Goal: Task Accomplishment & Management: Use online tool/utility

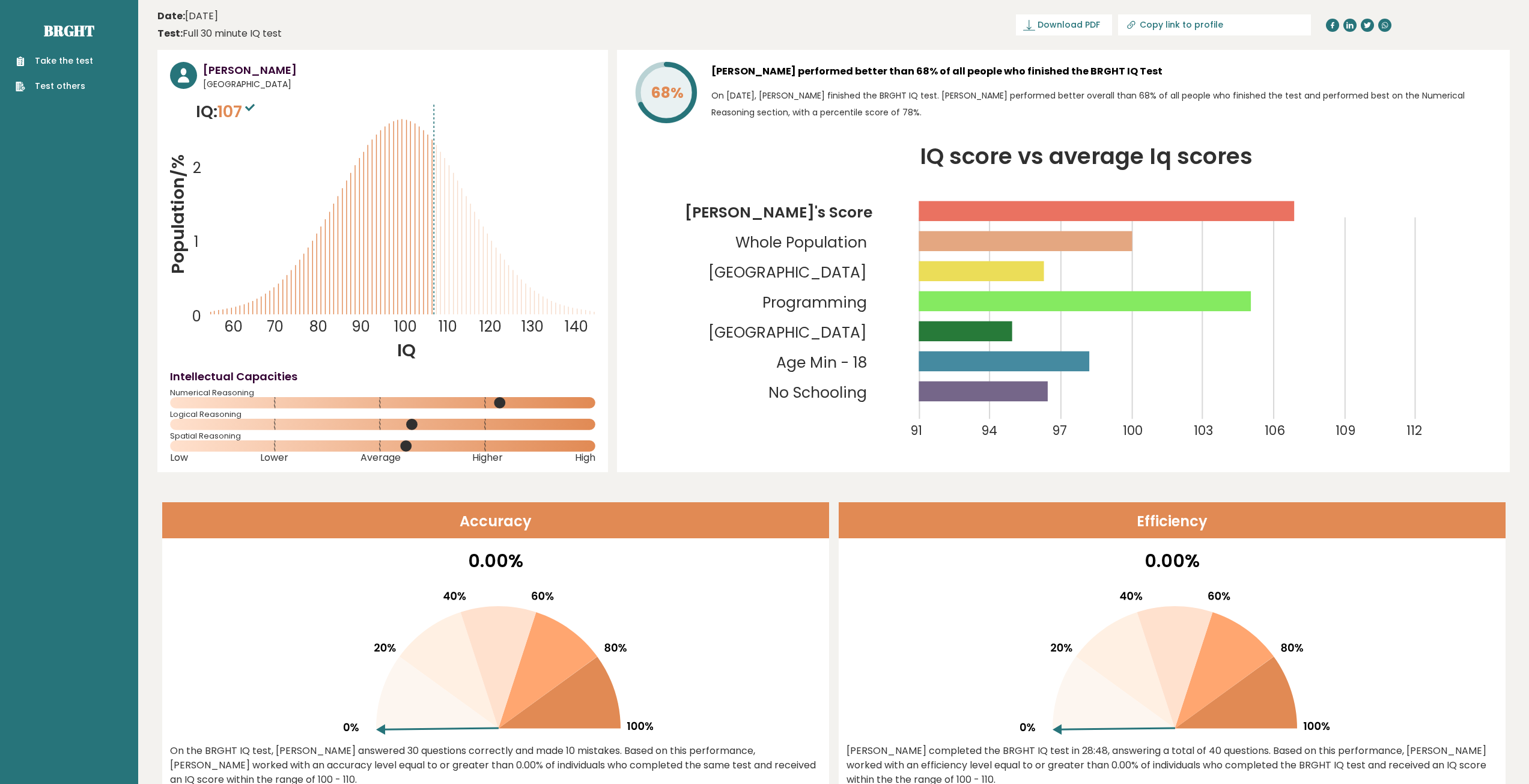
click at [491, 287] on icon at bounding box center [491, 277] width 0 height 74
drag, startPoint x: 444, startPoint y: 244, endPoint x: 451, endPoint y: 245, distance: 7.1
click at [451, 244] on icon "Population/% IQ 0 1 2 60 70 80 90 100 110 120 130 140" at bounding box center [383, 231] width 426 height 262
click at [493, 319] on tspan "120" at bounding box center [491, 326] width 22 height 20
drag, startPoint x: 485, startPoint y: 324, endPoint x: 497, endPoint y: 324, distance: 12.0
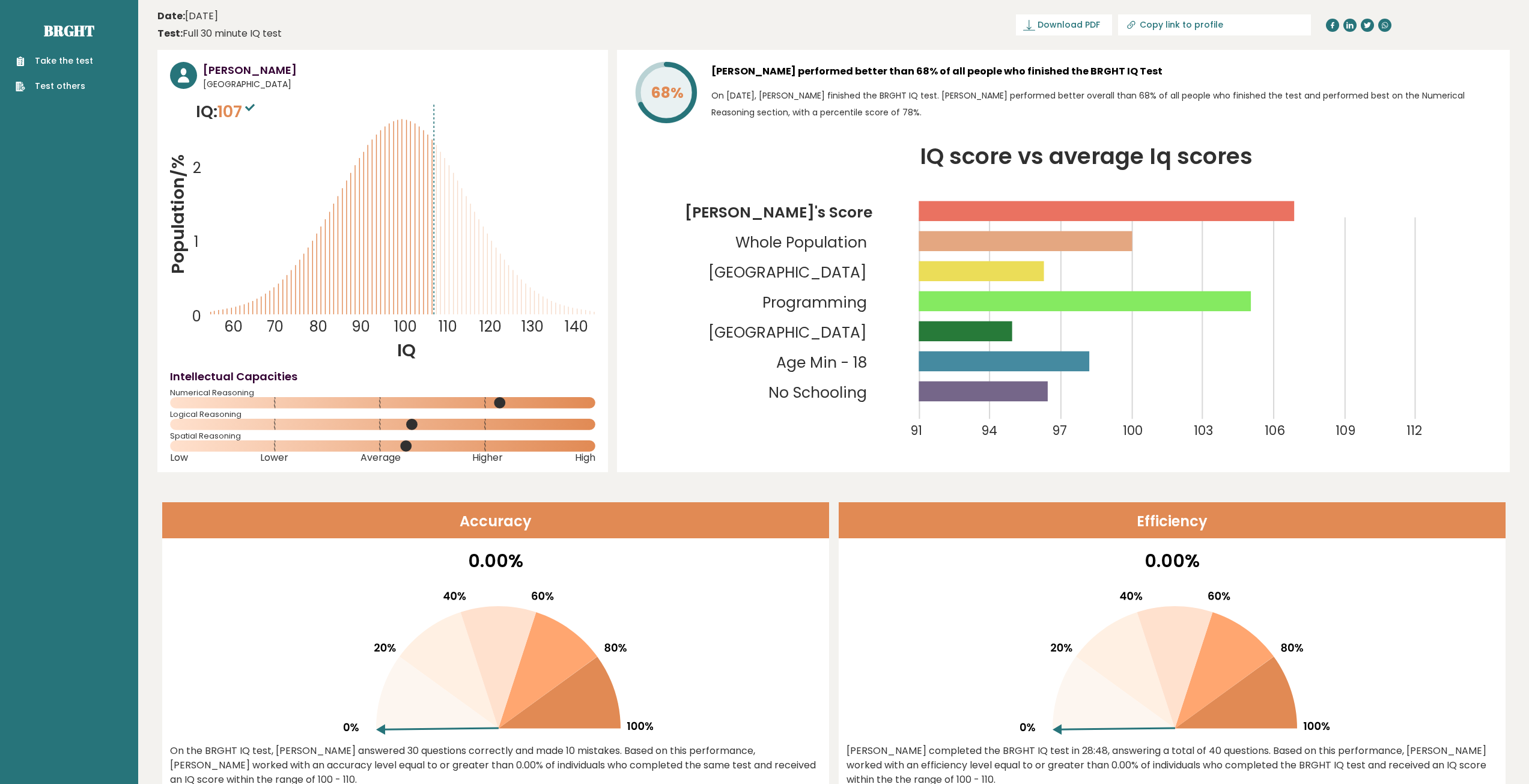
click at [488, 324] on tspan "120" at bounding box center [491, 326] width 22 height 20
click at [497, 324] on tspan "120" at bounding box center [491, 326] width 22 height 20
drag, startPoint x: 523, startPoint y: 322, endPoint x: 536, endPoint y: 323, distance: 13.0
click at [536, 323] on tspan "130" at bounding box center [533, 326] width 22 height 20
click at [541, 323] on tspan "130" at bounding box center [533, 326] width 22 height 20
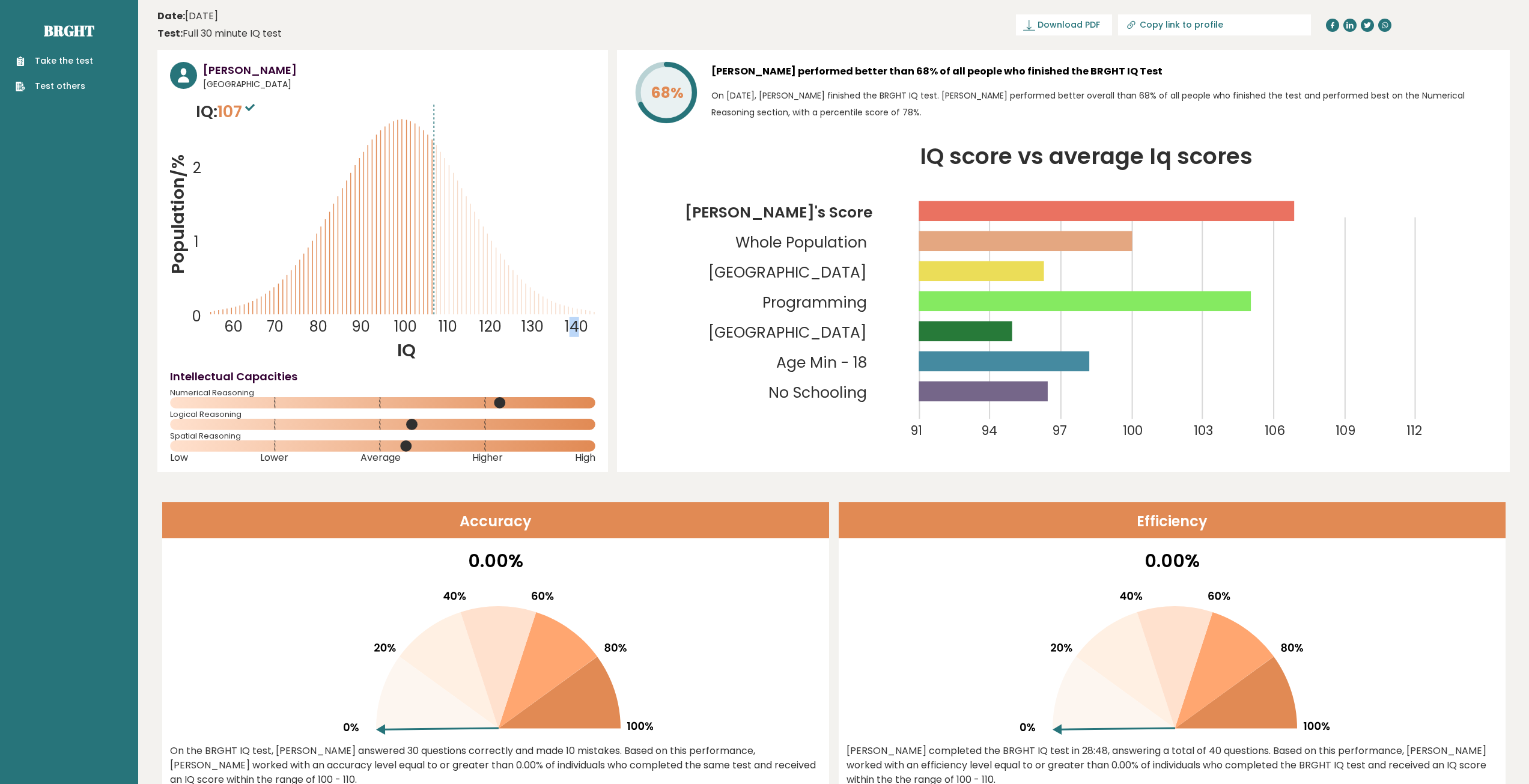
drag, startPoint x: 573, startPoint y: 324, endPoint x: 593, endPoint y: 330, distance: 20.9
click at [579, 326] on tspan "140" at bounding box center [576, 326] width 23 height 20
click at [593, 330] on text "140" at bounding box center [388, 210] width 436 height 252
click at [56, 56] on link "Take the test" at bounding box center [54, 61] width 77 height 12
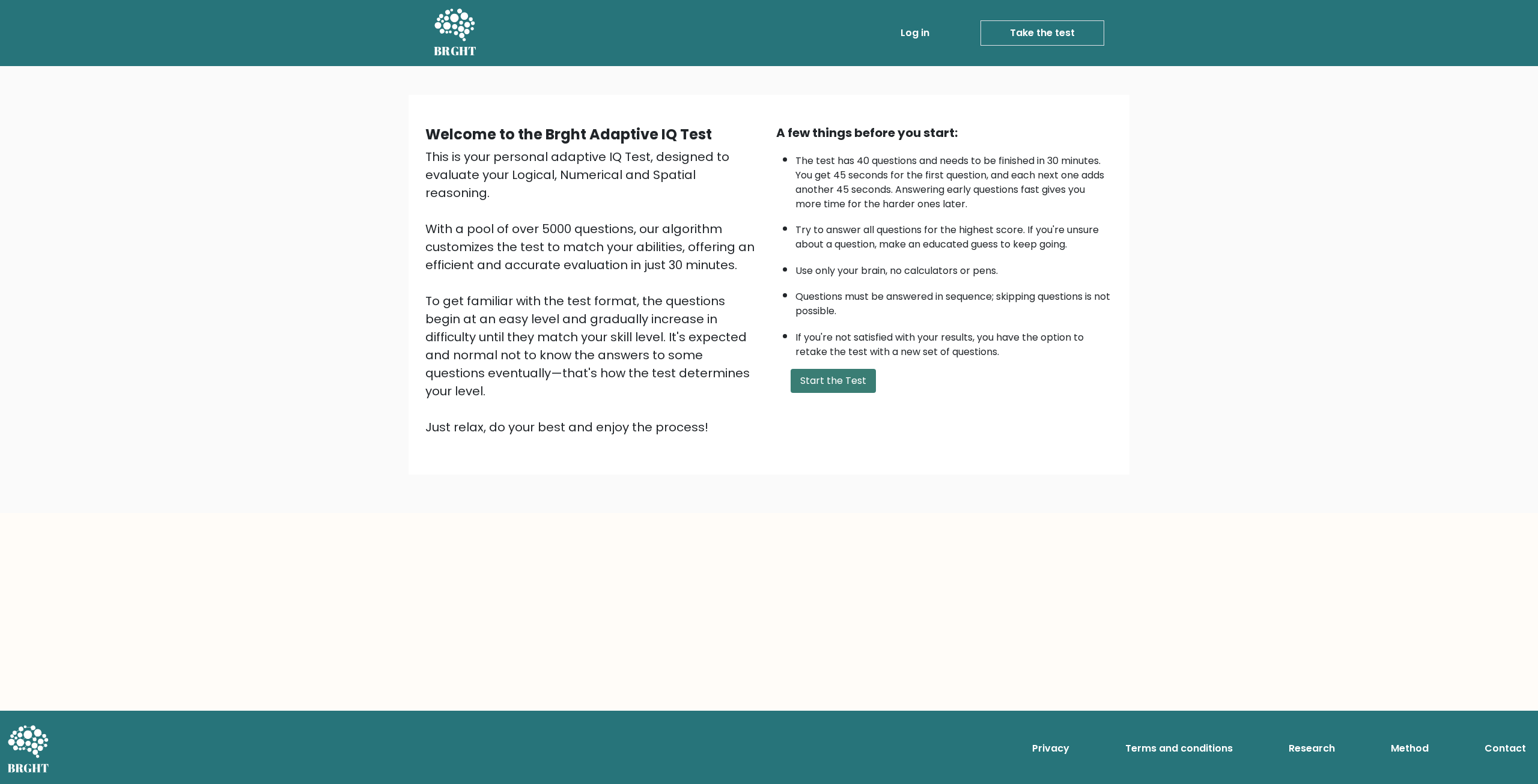
click at [823, 380] on button "Start the Test" at bounding box center [833, 380] width 85 height 24
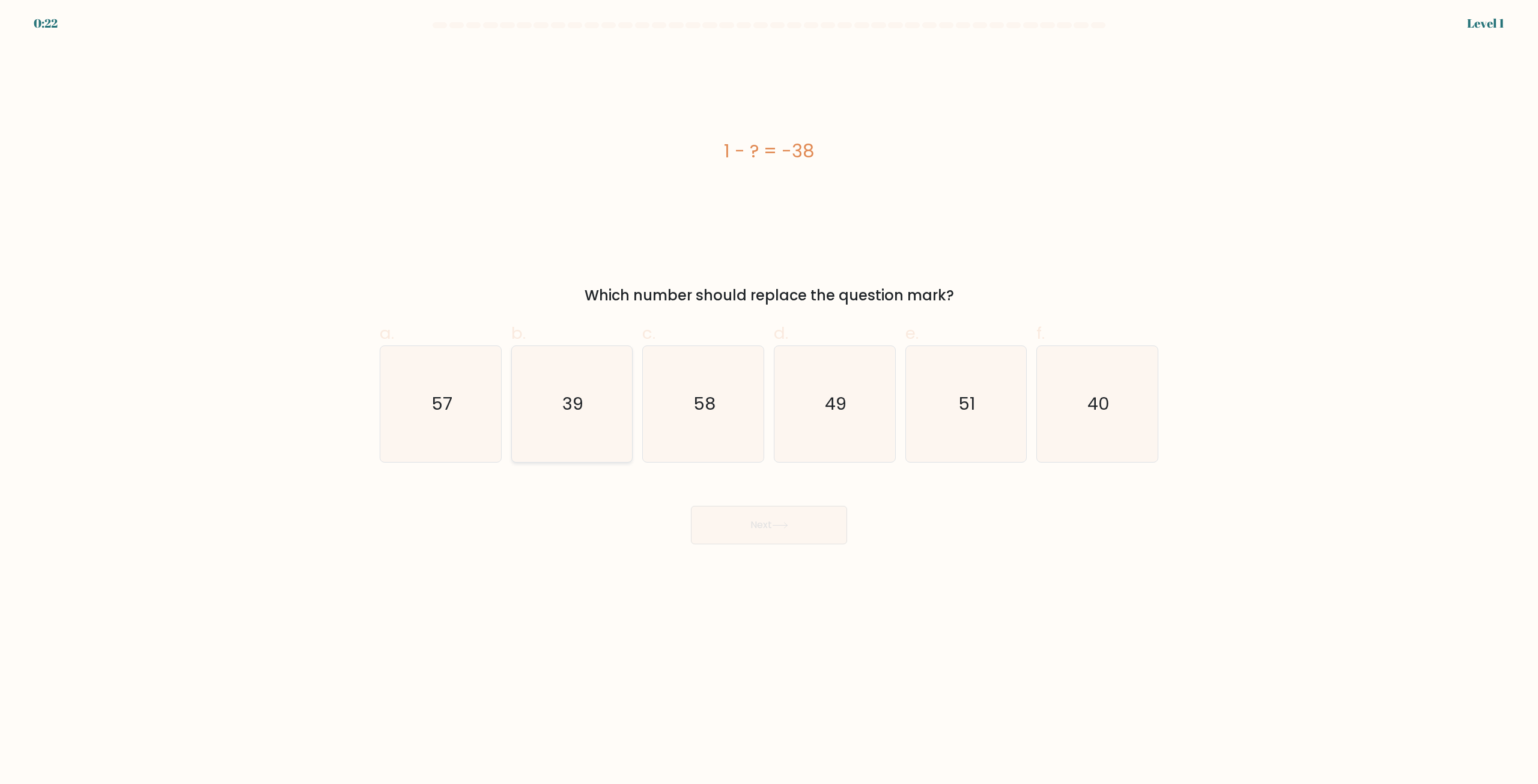
click at [592, 402] on icon "39" at bounding box center [572, 404] width 116 height 116
click at [769, 400] on input "b. 39" at bounding box center [769, 396] width 1 height 8
radio input "true"
click at [749, 527] on button "Next" at bounding box center [769, 525] width 156 height 38
